Goal: Information Seeking & Learning: Check status

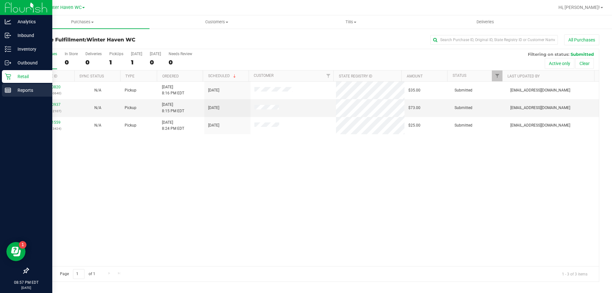
click at [10, 92] on line at bounding box center [8, 92] width 6 height 0
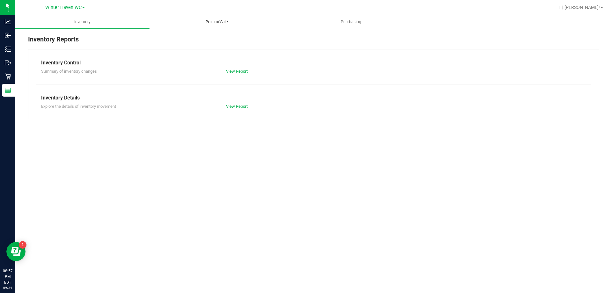
click at [226, 21] on span "Point of Sale" at bounding box center [217, 22] width 40 height 6
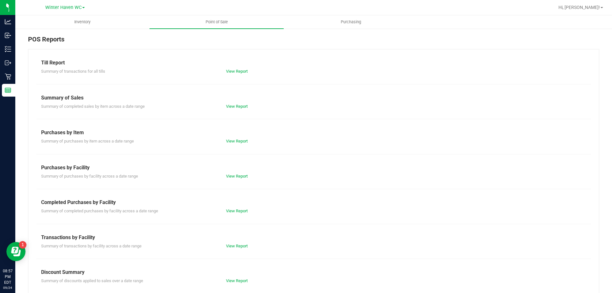
click at [239, 208] on div "Summary of completed purchases by facility across a date range View Report" at bounding box center [313, 210] width 555 height 8
click at [237, 210] on link "View Report" at bounding box center [237, 211] width 22 height 5
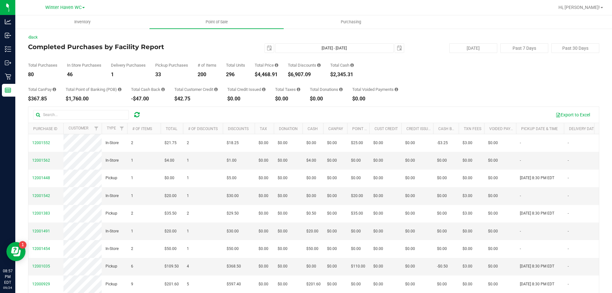
drag, startPoint x: 255, startPoint y: 73, endPoint x: 280, endPoint y: 74, distance: 25.5
click at [280, 74] on div "Total Purchases 80 In Store Purchases 46 Delivery Purchases 1 Pickup Purchases …" at bounding box center [314, 65] width 572 height 24
copy div "$4,468.91"
drag, startPoint x: 292, startPoint y: 74, endPoint x: 313, endPoint y: 74, distance: 21.1
click at [313, 74] on div "$6,907.09" at bounding box center [304, 74] width 33 height 5
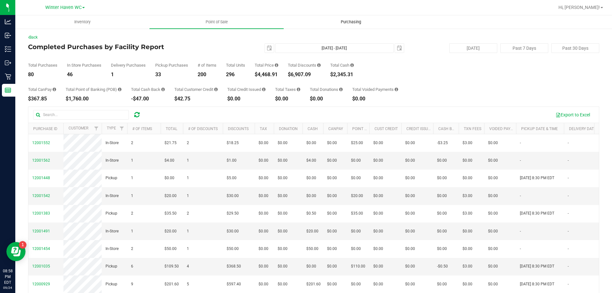
copy div "$6,907.09"
drag, startPoint x: 26, startPoint y: 77, endPoint x: 33, endPoint y: 76, distance: 6.7
click at [33, 76] on div "Back Completed Purchases by Facility Report [DATE] [DATE] - [DATE] [DATE] [DATE…" at bounding box center [313, 184] width 597 height 313
copy div "80"
click at [267, 52] on span "select" at bounding box center [269, 48] width 9 height 9
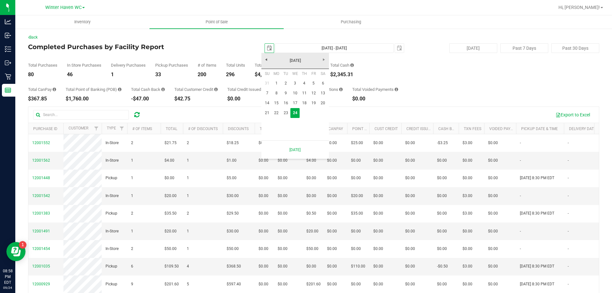
scroll to position [0, 16]
click at [269, 114] on link "21" at bounding box center [267, 113] width 9 height 10
type input "[DATE]"
type input "[DATE] - [DATE]"
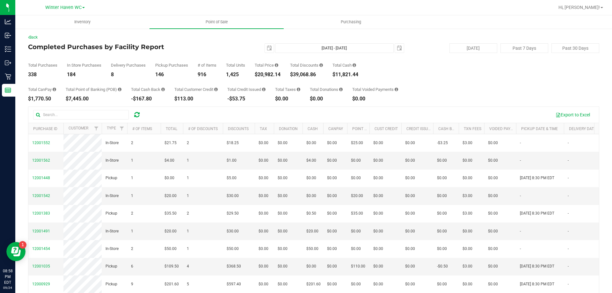
drag, startPoint x: 255, startPoint y: 76, endPoint x: 281, endPoint y: 75, distance: 25.8
click at [281, 75] on div "Total Purchases 338 In Store Purchases 184 Delivery Purchases 8 Pickup Purchase…" at bounding box center [314, 65] width 572 height 24
copy div "$20,982.14"
click at [267, 48] on span "select" at bounding box center [269, 48] width 5 height 5
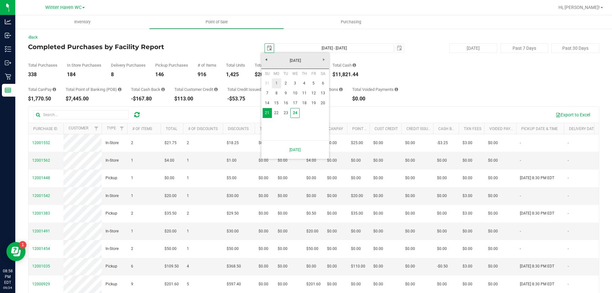
click at [278, 85] on link "1" at bounding box center [276, 83] width 9 height 10
type input "[DATE]"
type input "[DATE] - [DATE]"
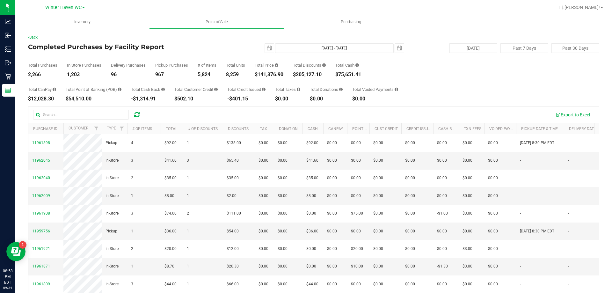
drag, startPoint x: 256, startPoint y: 75, endPoint x: 286, endPoint y: 75, distance: 30.3
click at [286, 75] on div "Total Purchases 2,266 In Store Purchases 1,203 Delivery Purchases 96 Pickup Pur…" at bounding box center [314, 65] width 572 height 24
copy div "$141,376.90"
